Goal: Share content

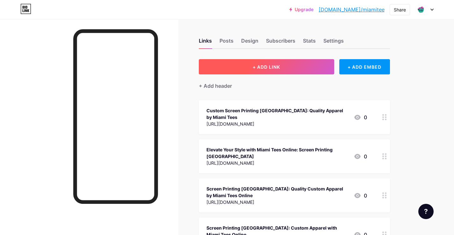
click at [282, 72] on button "+ ADD LINK" at bounding box center [266, 66] width 135 height 15
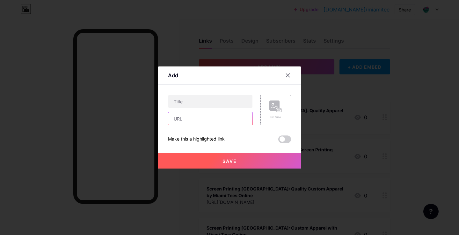
click at [190, 123] on input "text" at bounding box center [210, 118] width 84 height 13
paste input "[URL][DOMAIN_NAME]"
type input "[URL][DOMAIN_NAME]"
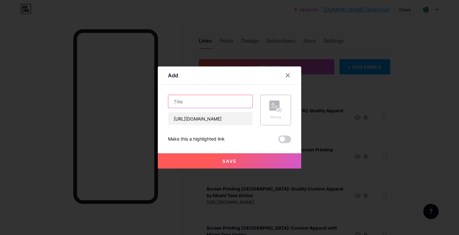
scroll to position [0, 0]
click at [188, 98] on input "text" at bounding box center [210, 101] width 84 height 13
paste input "Miami’s Best Screen Printing, Embroidery & Tee Services"
type input "Miami’s Best Screen Printing, Embroidery & Tee Services"
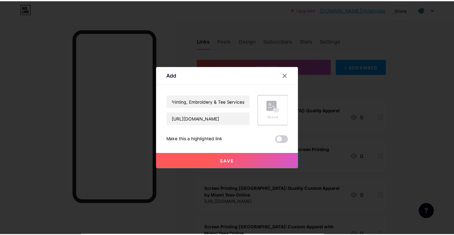
scroll to position [0, 0]
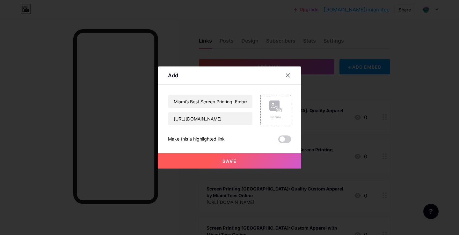
click at [203, 158] on button "Save" at bounding box center [229, 161] width 143 height 15
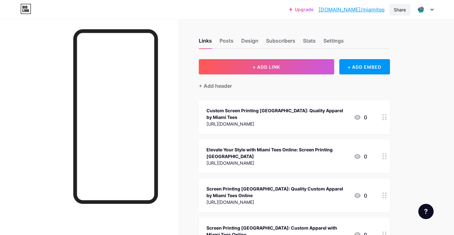
click at [402, 6] on div "Share" at bounding box center [400, 9] width 12 height 7
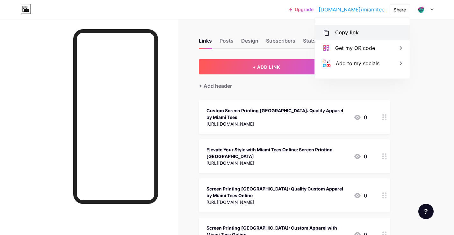
click at [364, 30] on div "Copy link" at bounding box center [362, 32] width 95 height 15
click at [342, 32] on div "Copy link" at bounding box center [347, 33] width 24 height 8
